Goal: Navigation & Orientation: Understand site structure

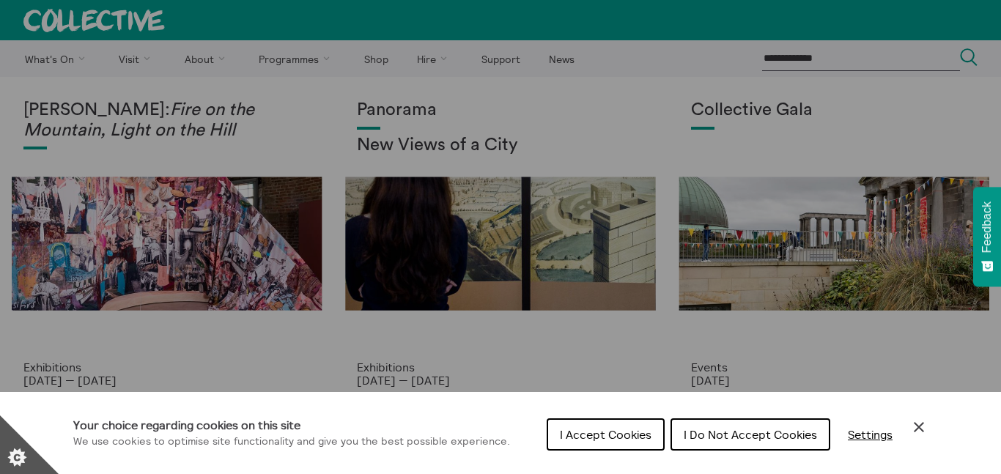
click at [915, 426] on icon "Close Cookie Control" at bounding box center [919, 427] width 18 height 18
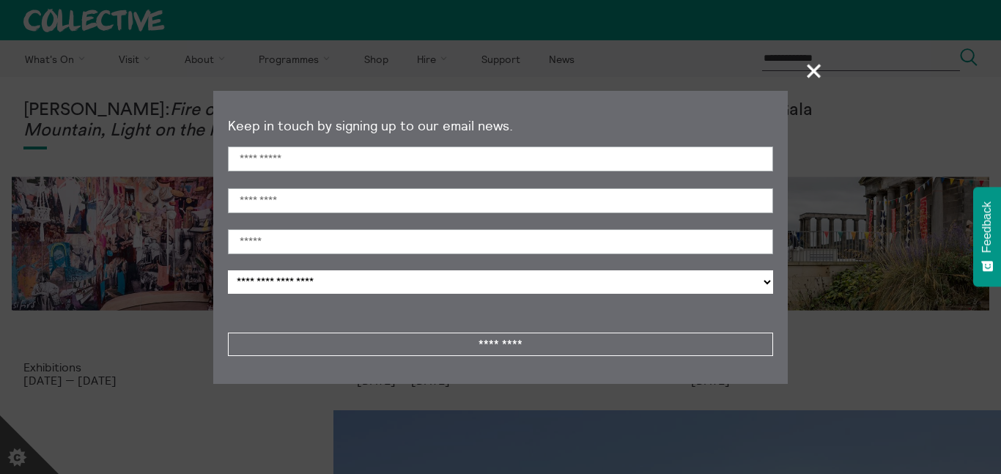
click at [808, 75] on span "+" at bounding box center [814, 70] width 43 height 43
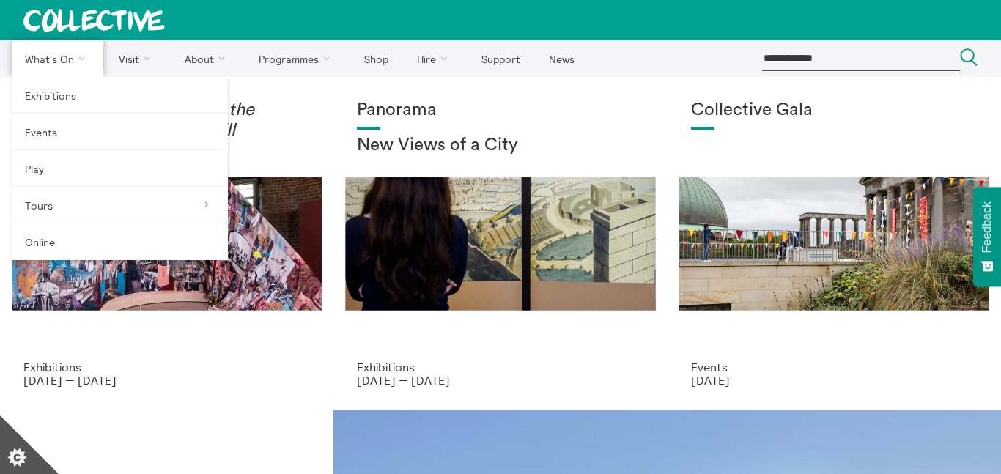
click at [77, 61] on link "What's On" at bounding box center [58, 58] width 92 height 37
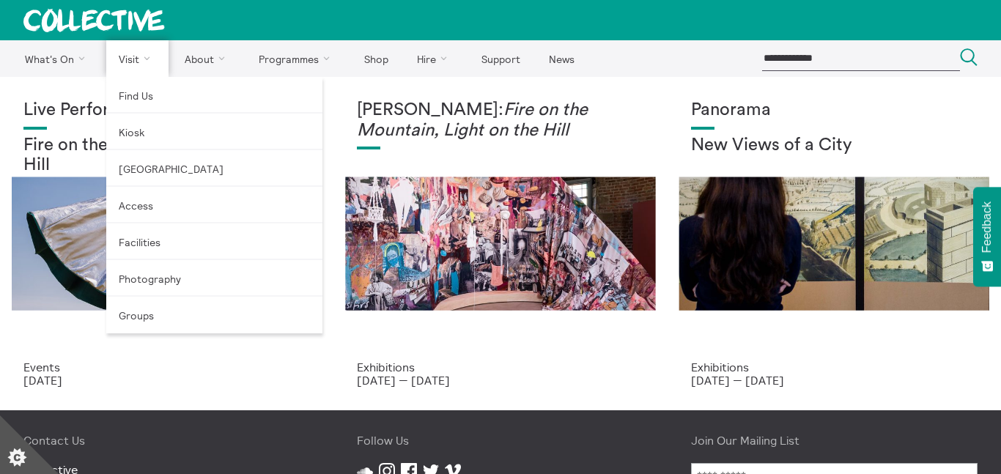
click at [146, 64] on link "Visit" at bounding box center [137, 58] width 63 height 37
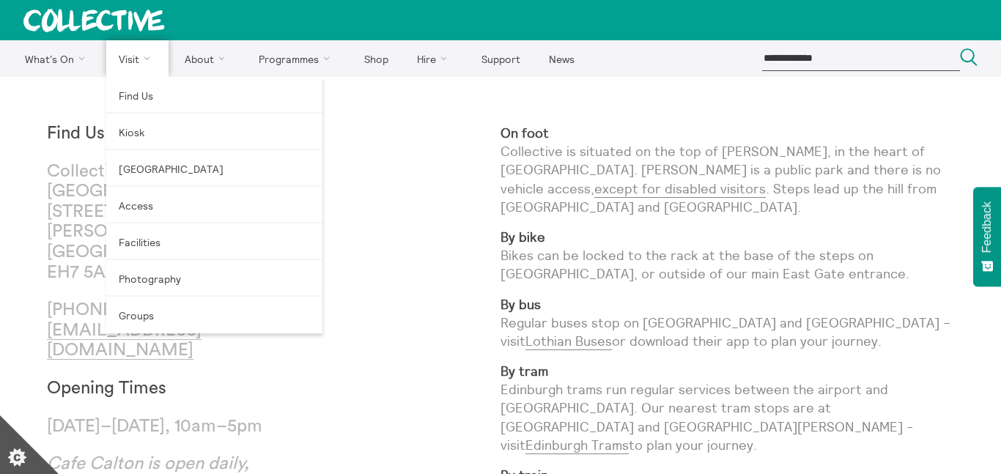
click at [146, 64] on link "Visit" at bounding box center [137, 58] width 63 height 37
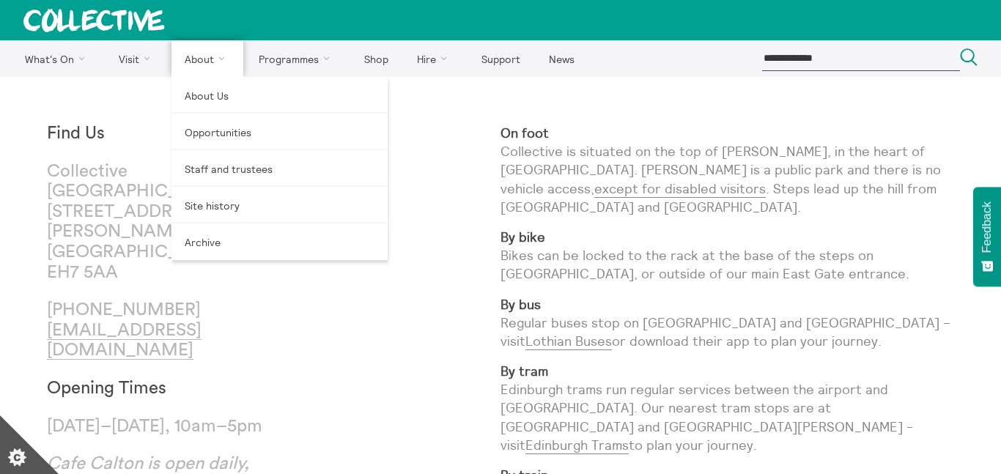
click at [224, 67] on link "About" at bounding box center [207, 58] width 72 height 37
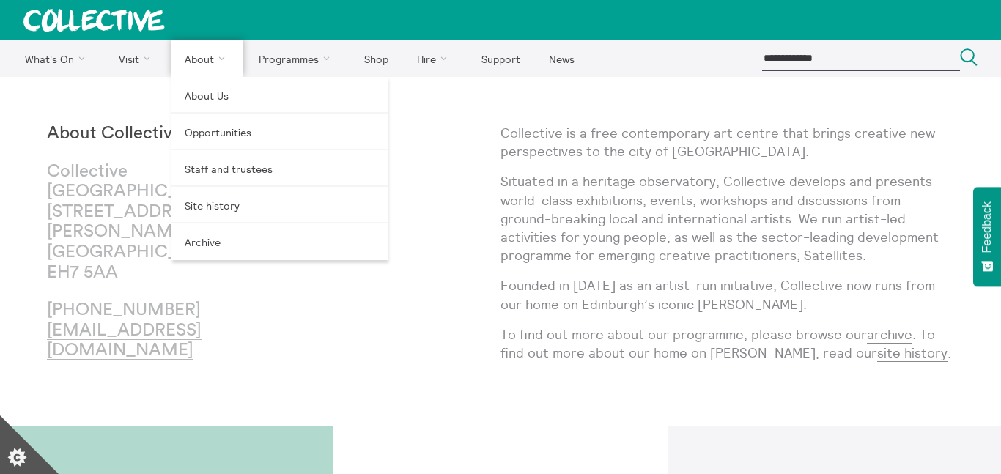
click at [215, 67] on link "About" at bounding box center [207, 58] width 72 height 37
